Goal: Information Seeking & Learning: Learn about a topic

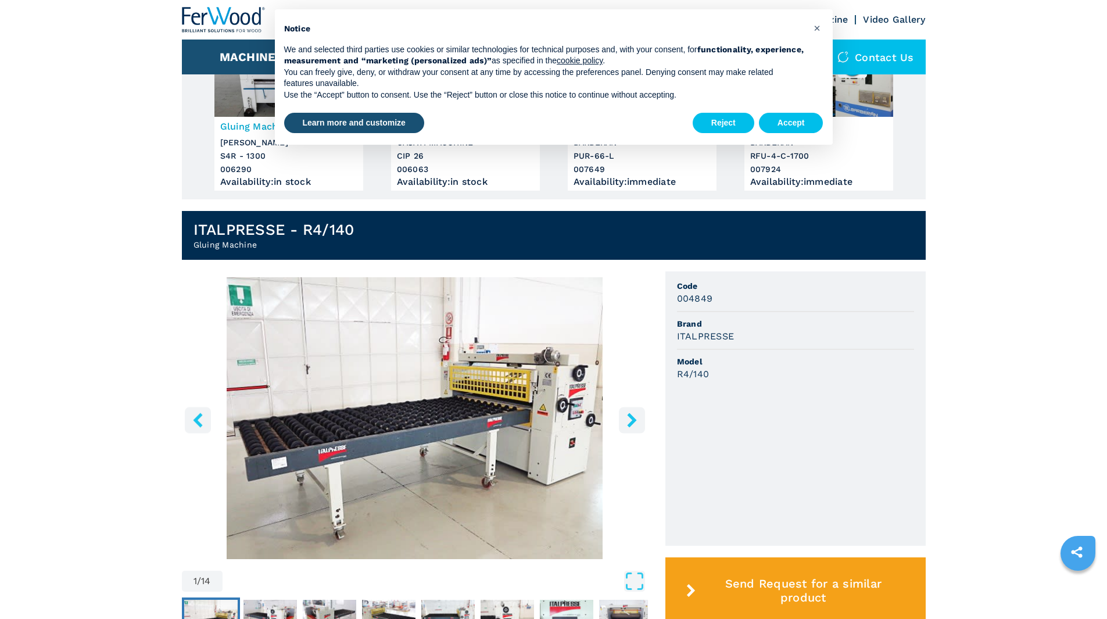
scroll to position [232, 0]
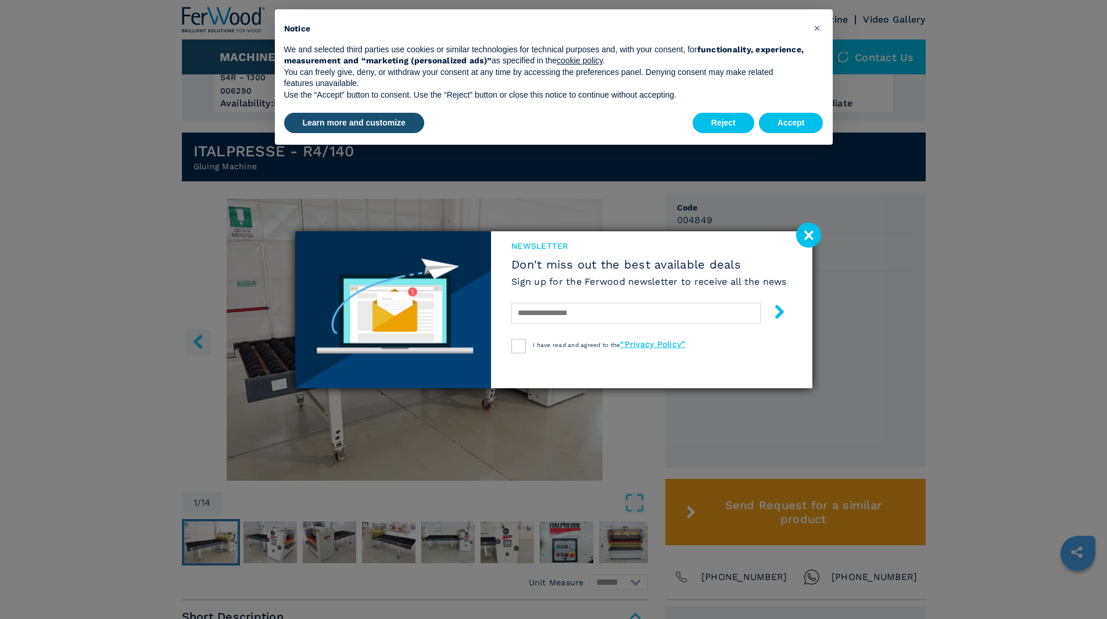
click at [808, 228] on image at bounding box center [808, 235] width 25 height 25
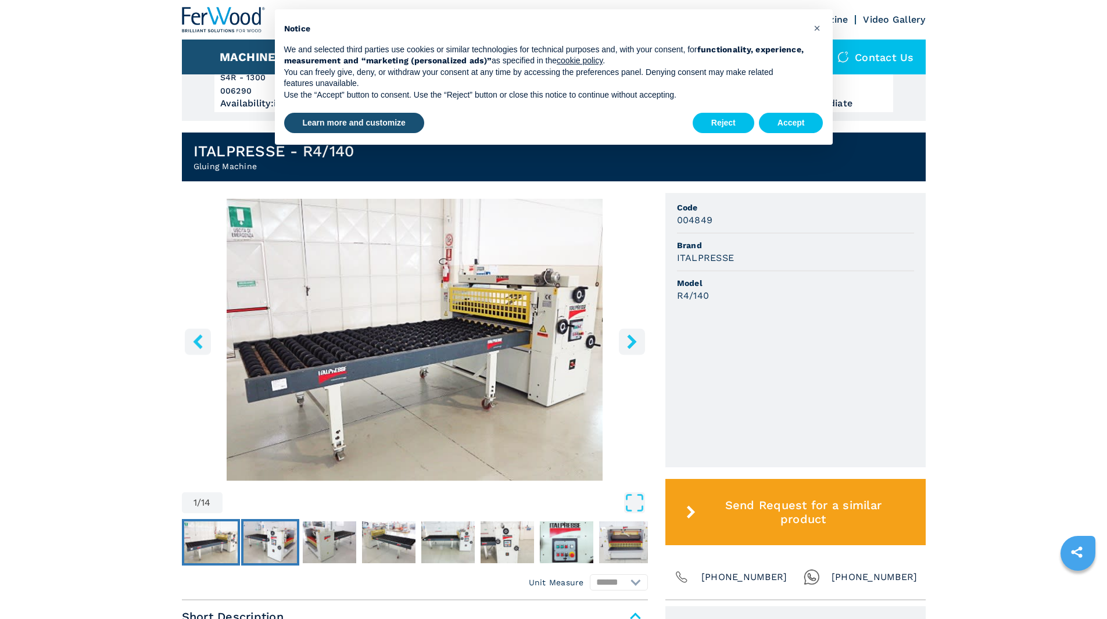
click at [269, 540] on img "Go to Slide 2" at bounding box center [270, 542] width 53 height 42
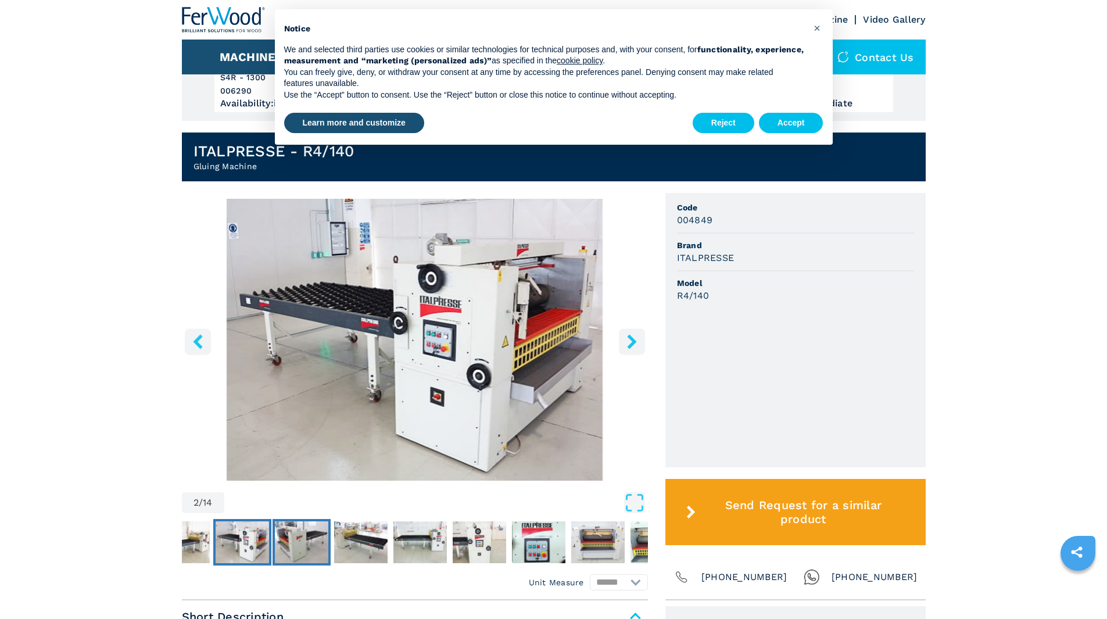
click at [306, 544] on img "Go to Slide 3" at bounding box center [301, 542] width 53 height 42
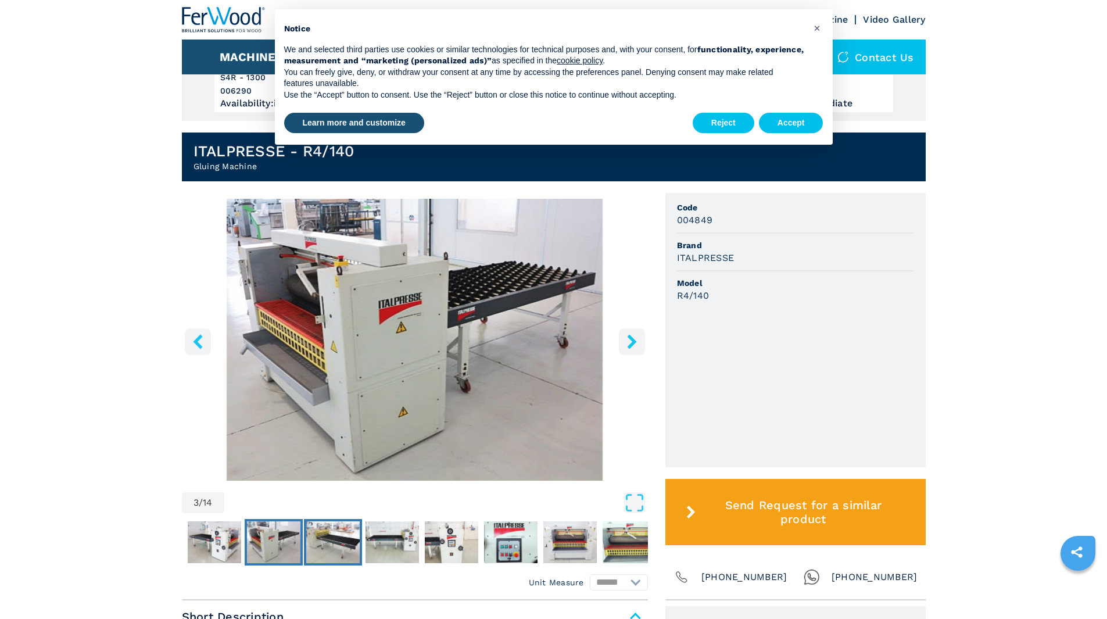
click at [343, 541] on img "Go to Slide 4" at bounding box center [332, 542] width 53 height 42
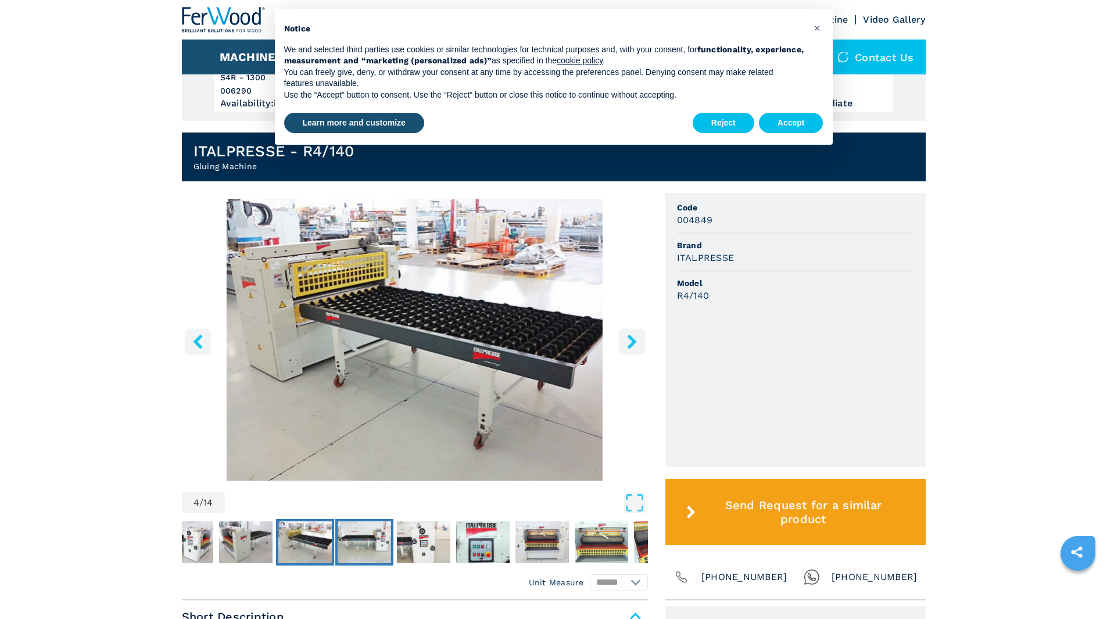
click at [371, 541] on img "Go to Slide 5" at bounding box center [364, 542] width 53 height 42
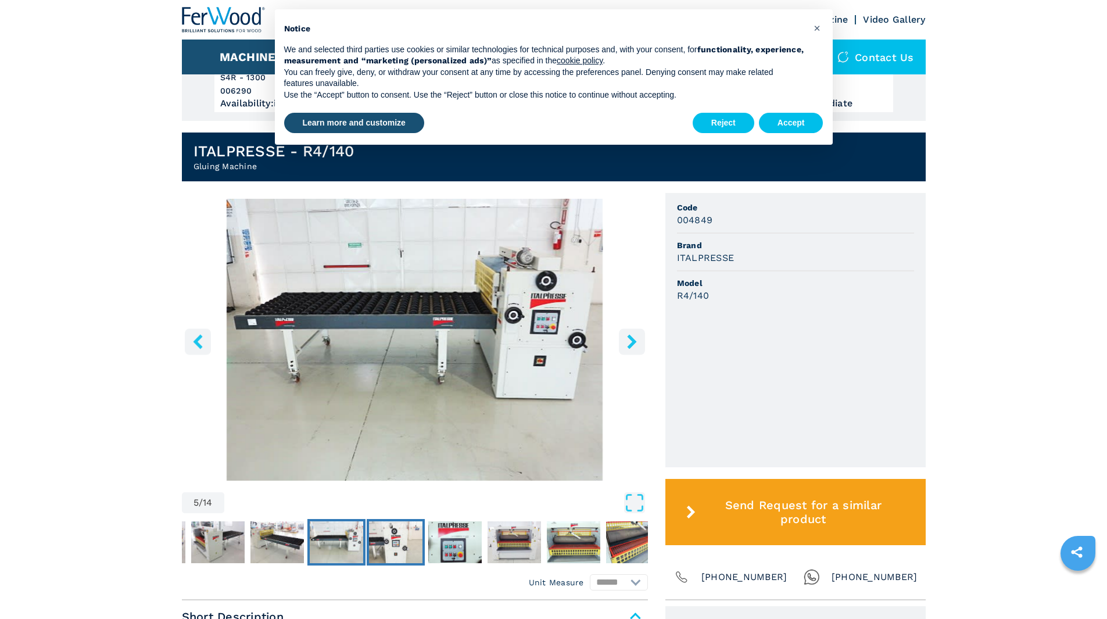
click at [389, 540] on img "Go to Slide 6" at bounding box center [395, 542] width 53 height 42
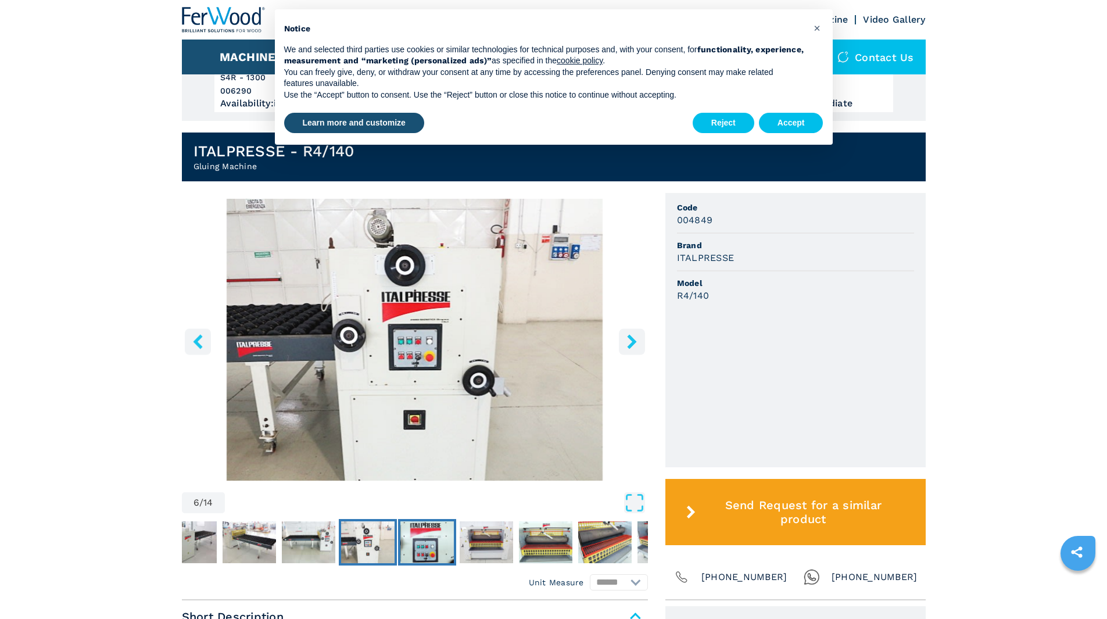
click at [414, 543] on img "Go to Slide 7" at bounding box center [426, 542] width 53 height 42
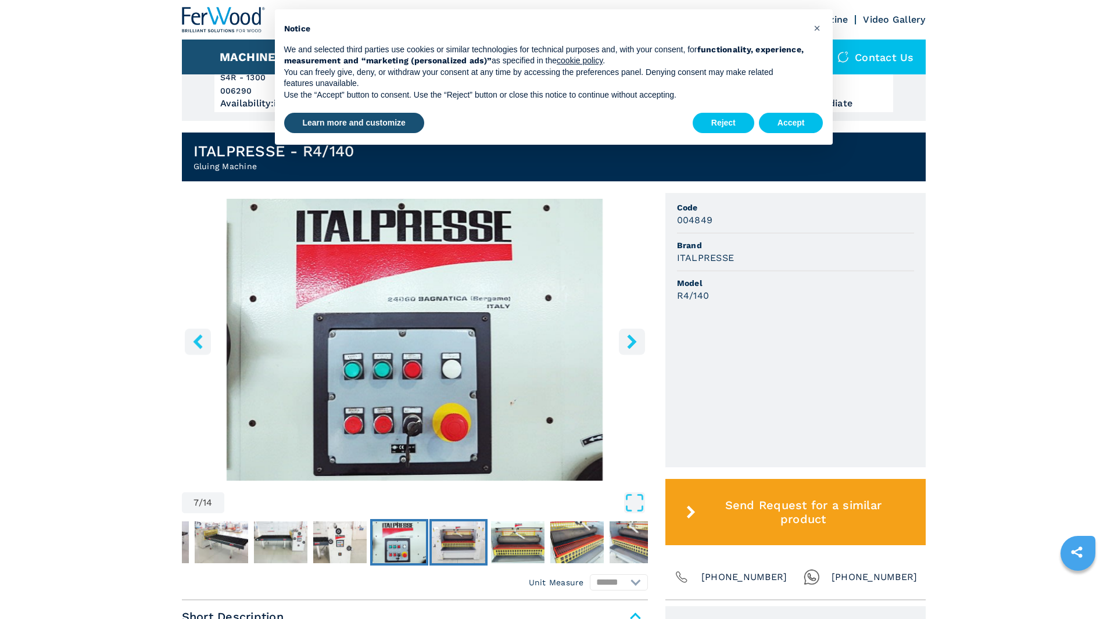
click at [457, 549] on img "Go to Slide 8" at bounding box center [458, 542] width 53 height 42
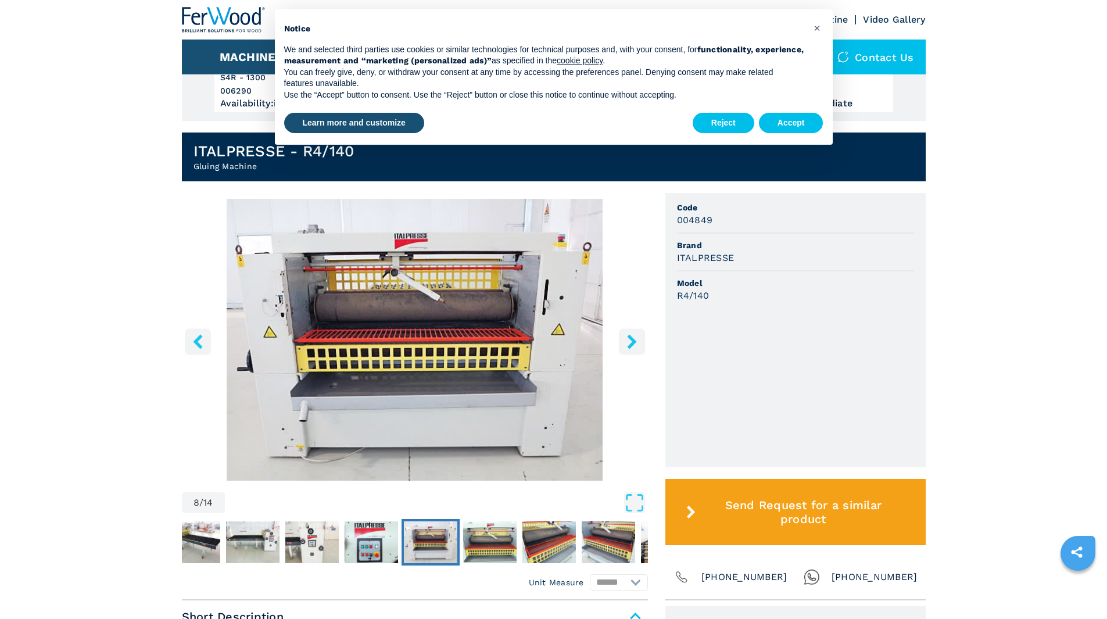
click at [439, 542] on img "Go to Slide 8" at bounding box center [430, 542] width 53 height 42
click at [437, 361] on img "Go to Slide 8" at bounding box center [415, 340] width 466 height 282
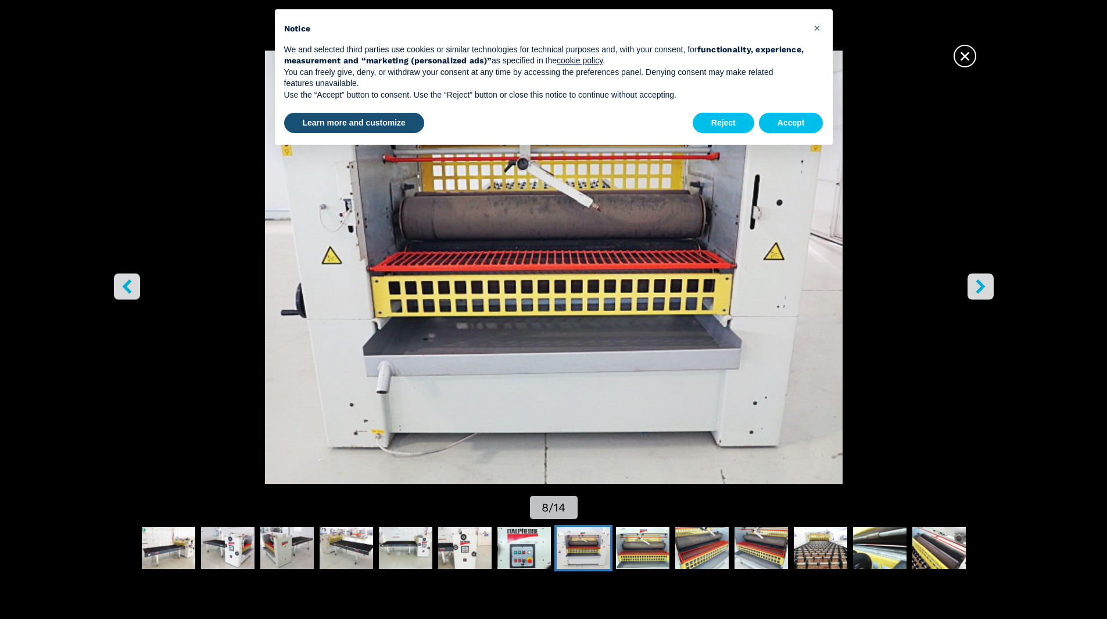
click at [986, 282] on icon "right-button" at bounding box center [981, 286] width 15 height 15
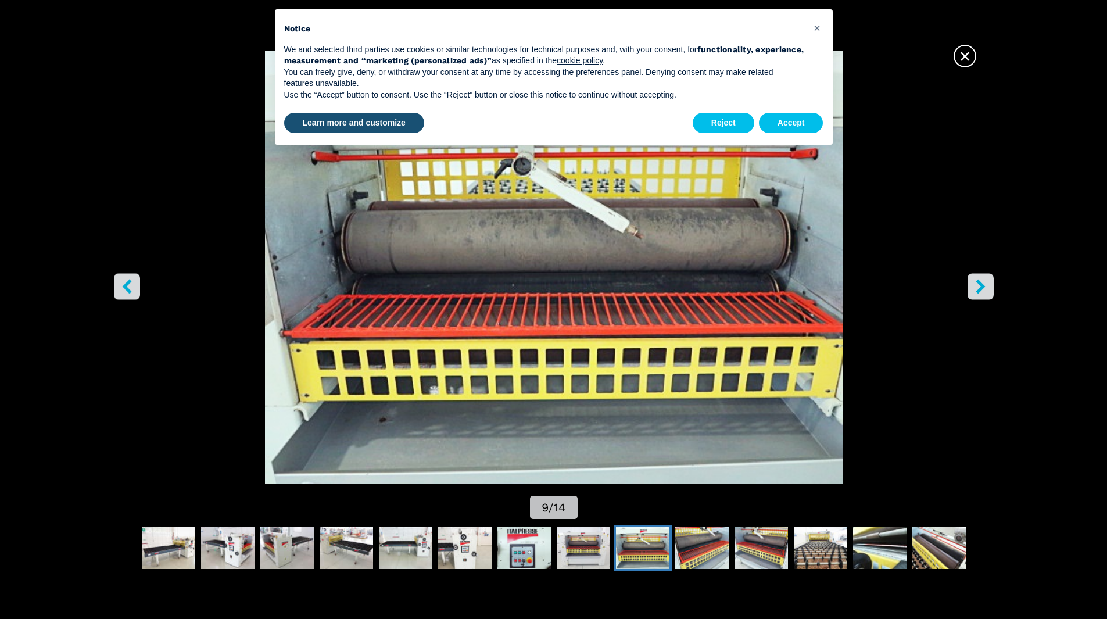
click at [986, 282] on icon "right-button" at bounding box center [981, 286] width 15 height 15
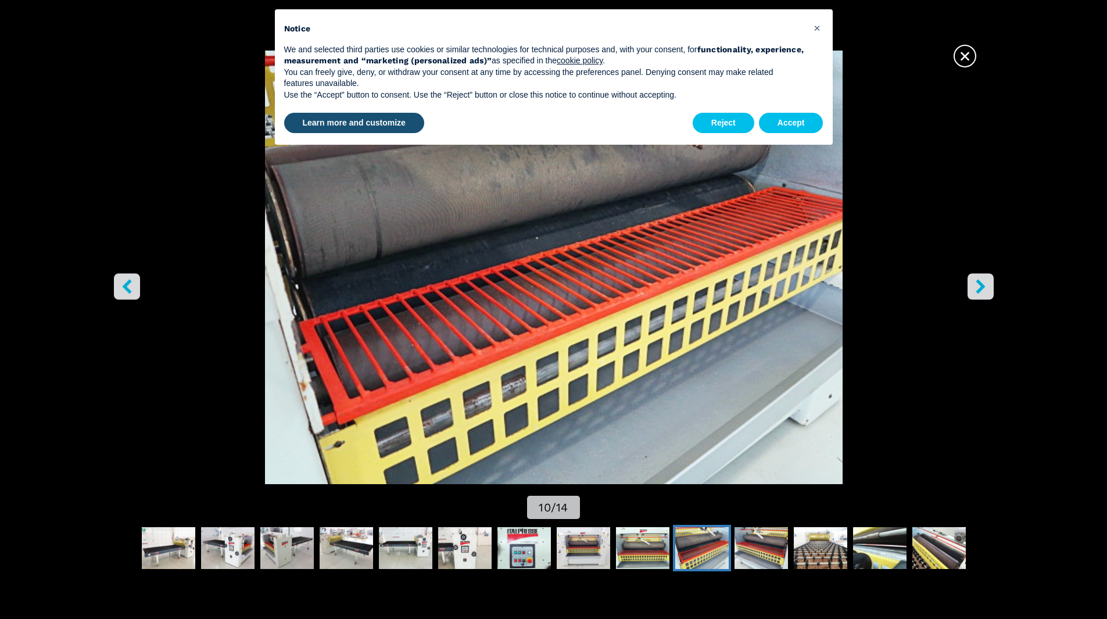
click at [986, 282] on icon "right-button" at bounding box center [981, 286] width 15 height 15
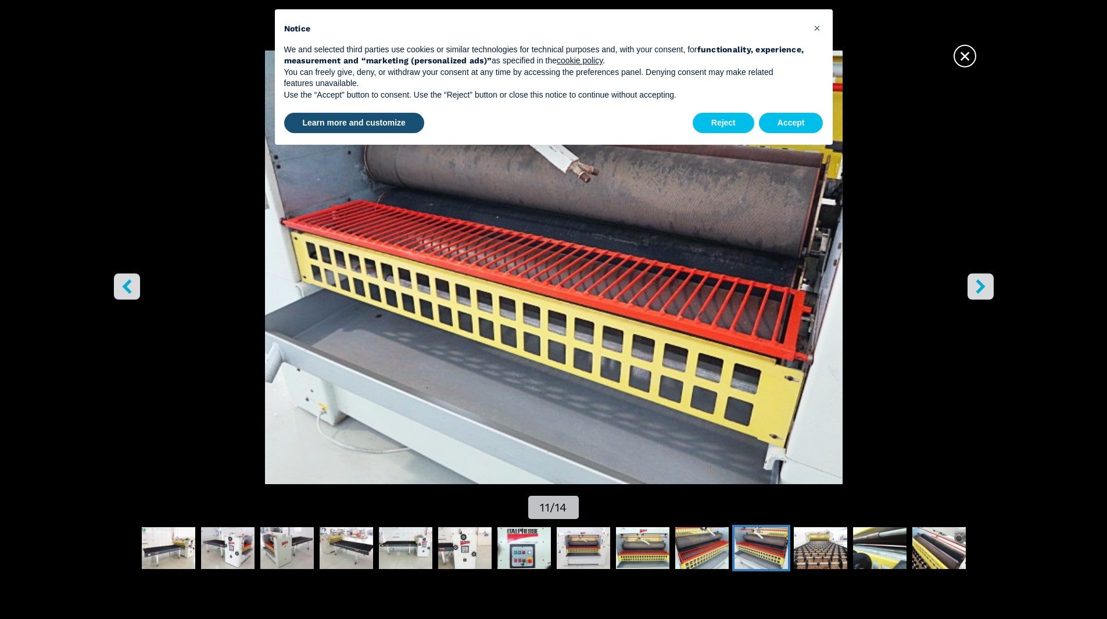
click at [986, 282] on icon "right-button" at bounding box center [981, 286] width 15 height 15
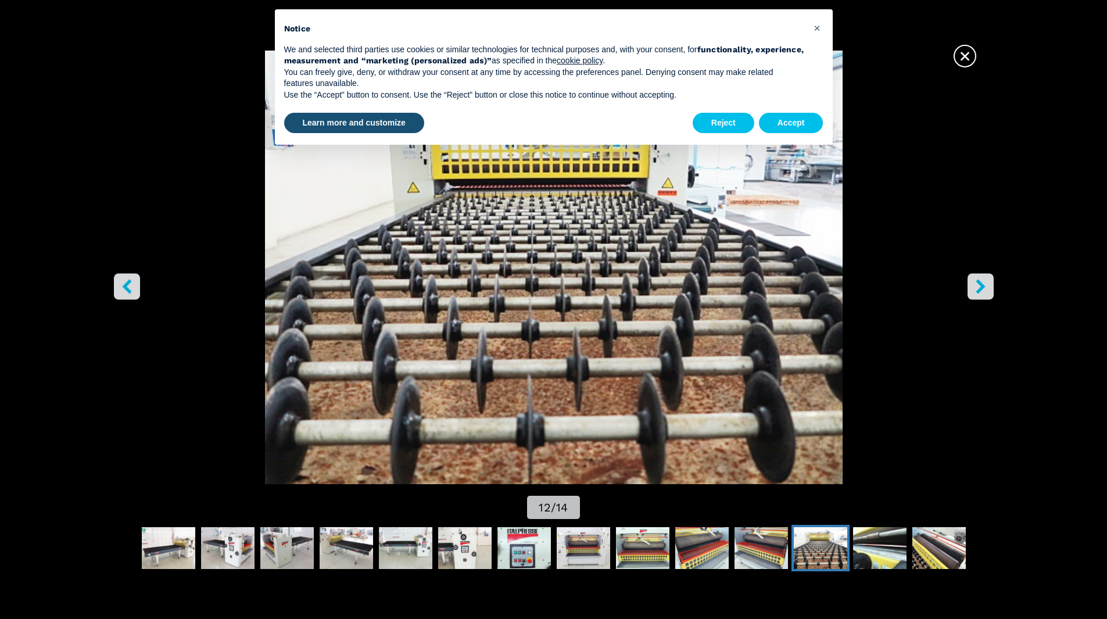
click at [986, 282] on icon "right-button" at bounding box center [981, 286] width 15 height 15
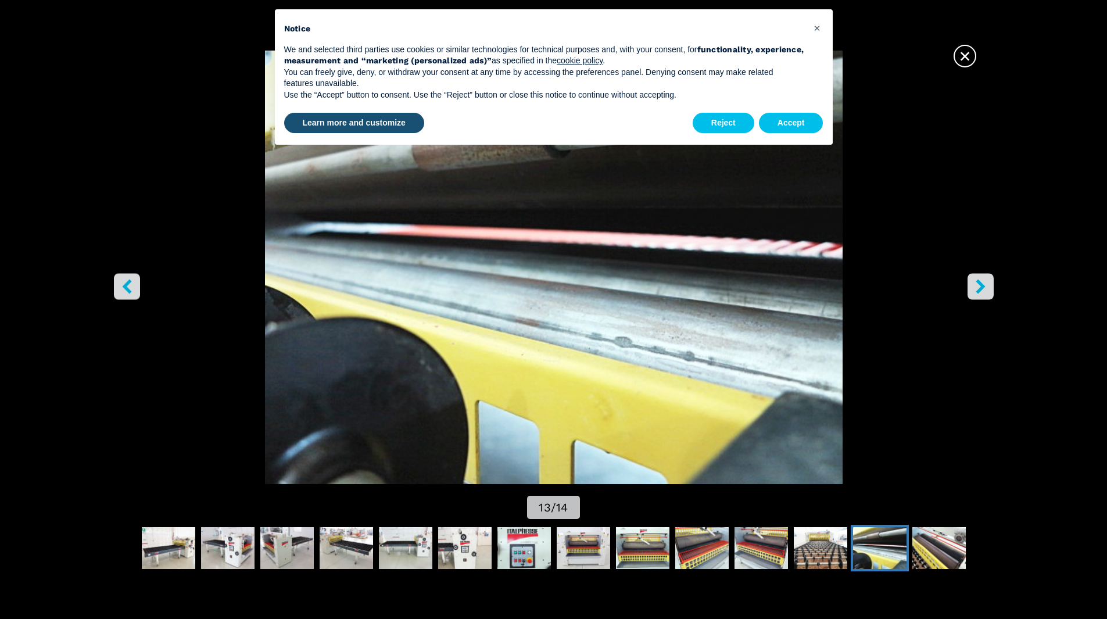
click at [986, 282] on icon "right-button" at bounding box center [981, 286] width 15 height 15
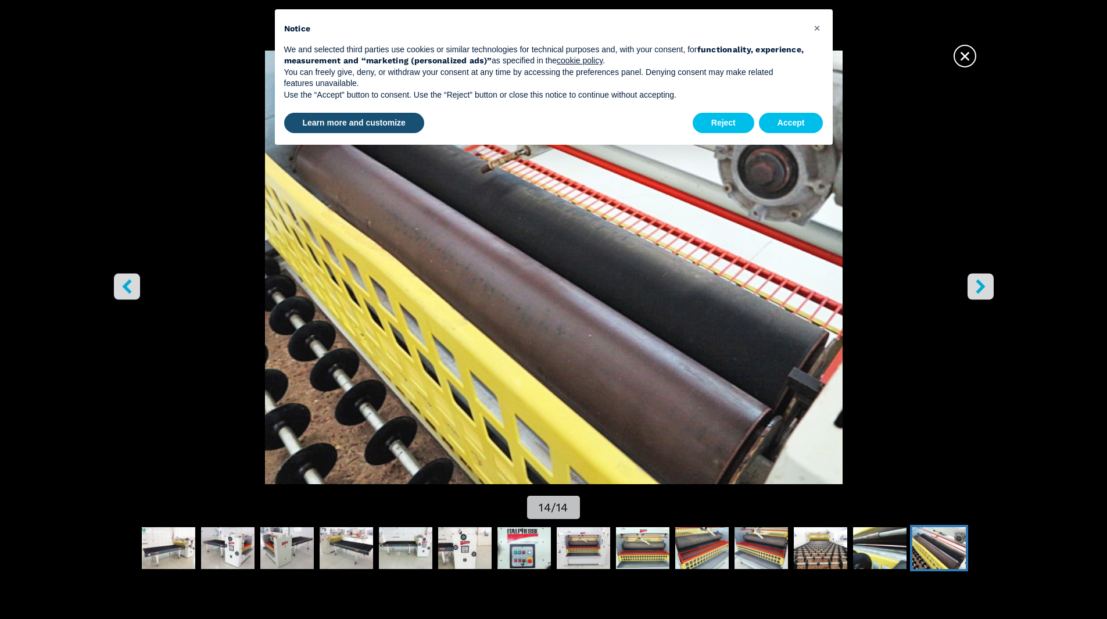
click at [986, 282] on icon "right-button" at bounding box center [981, 286] width 15 height 15
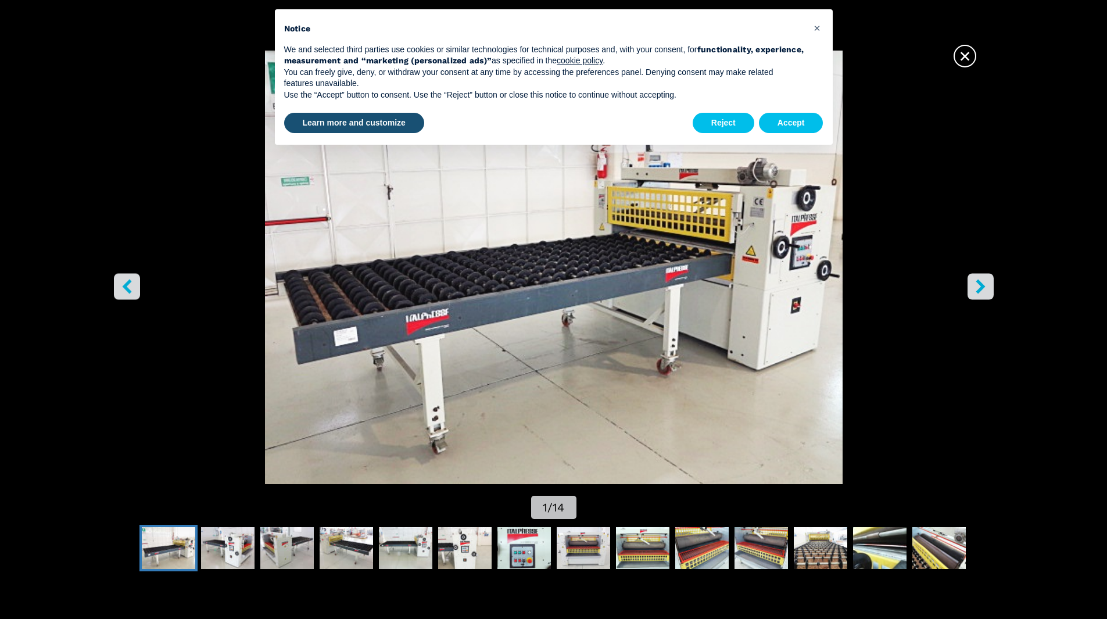
click at [130, 283] on icon "left-button" at bounding box center [127, 286] width 15 height 15
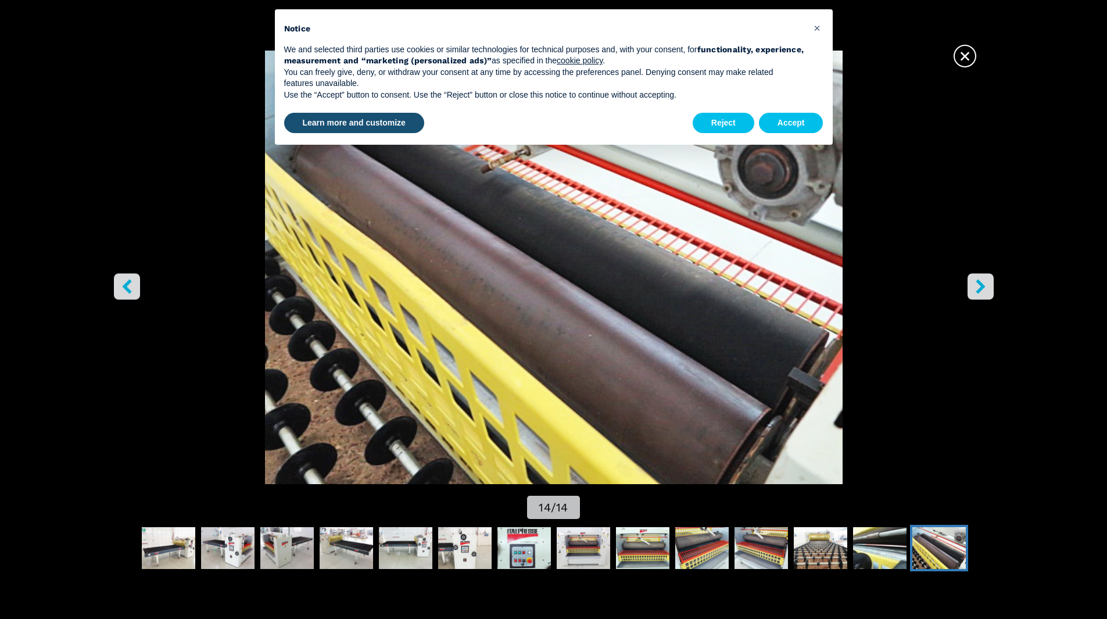
click at [983, 285] on icon "right-button" at bounding box center [980, 286] width 9 height 15
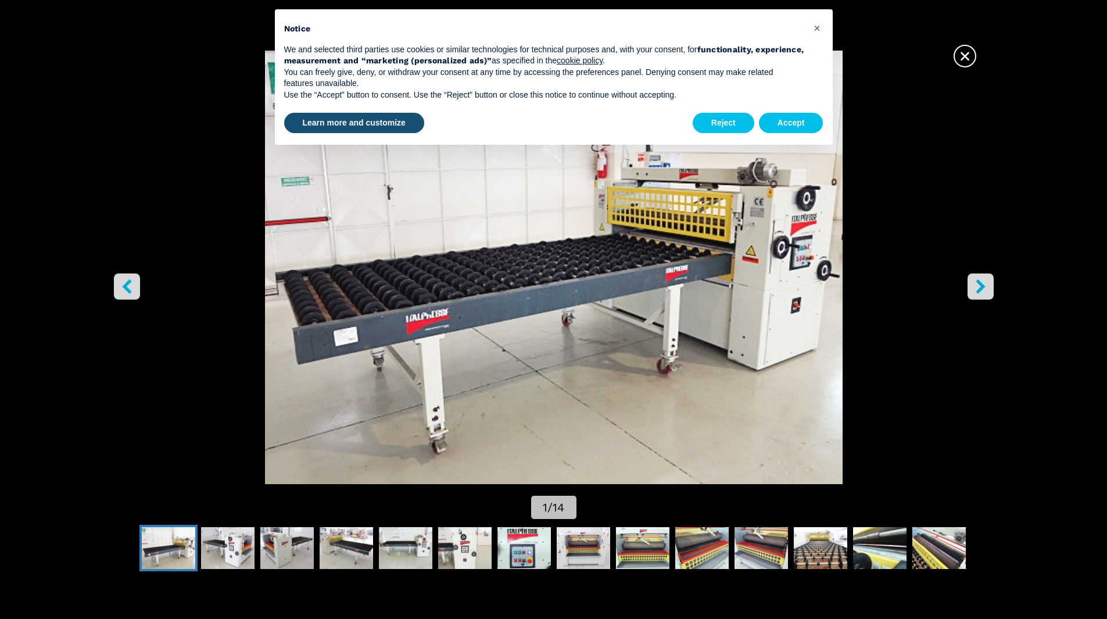
click at [984, 284] on icon "right-button" at bounding box center [981, 286] width 15 height 15
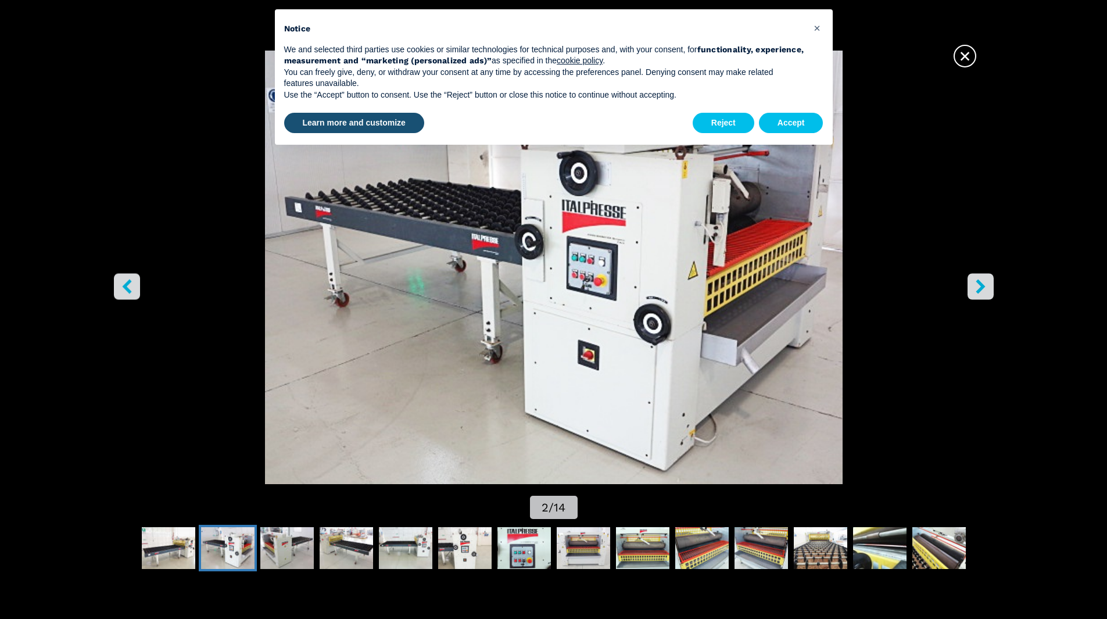
click at [961, 55] on span "×" at bounding box center [965, 54] width 20 height 20
